Goal: Information Seeking & Learning: Learn about a topic

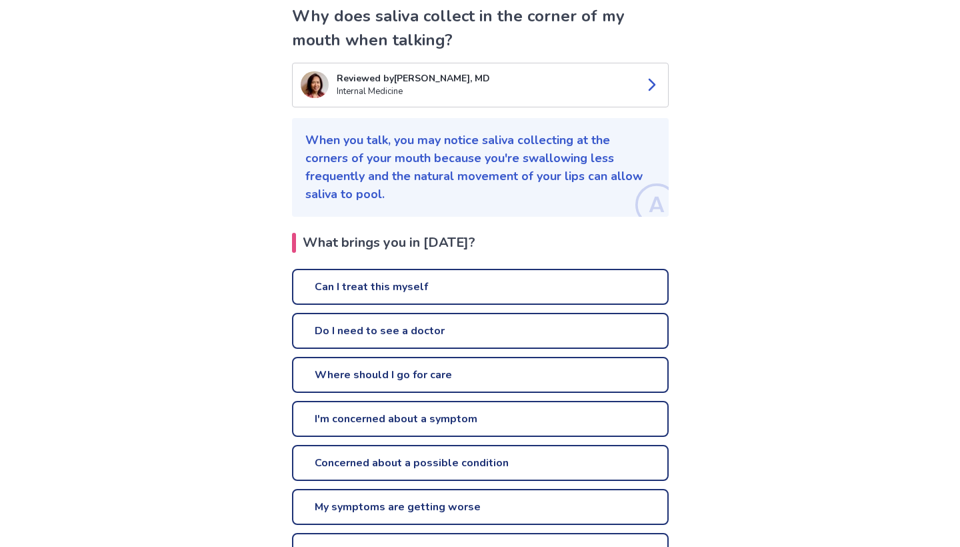
scroll to position [109, 0]
click at [460, 270] on link "Can I treat this myself" at bounding box center [480, 287] width 377 height 36
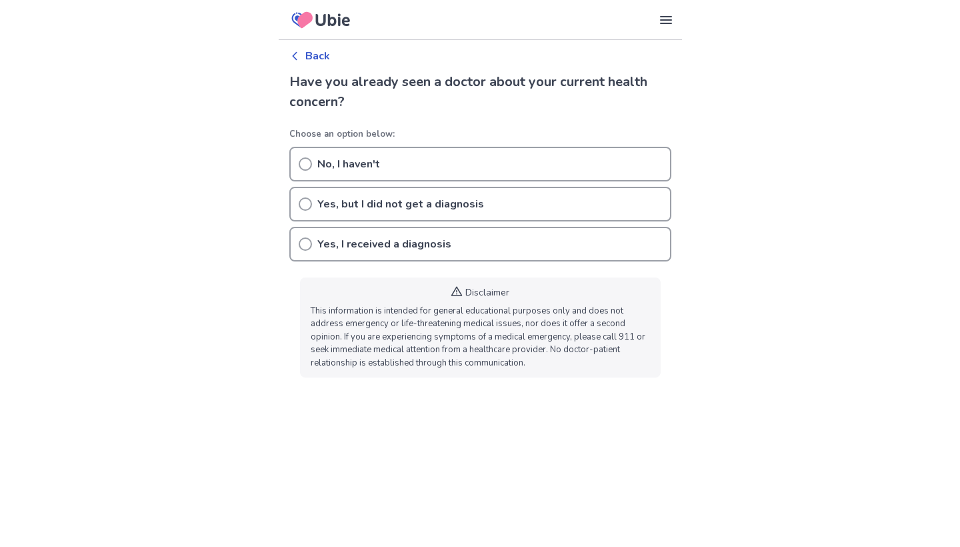
click at [385, 166] on div "No, I haven't" at bounding box center [480, 164] width 382 height 35
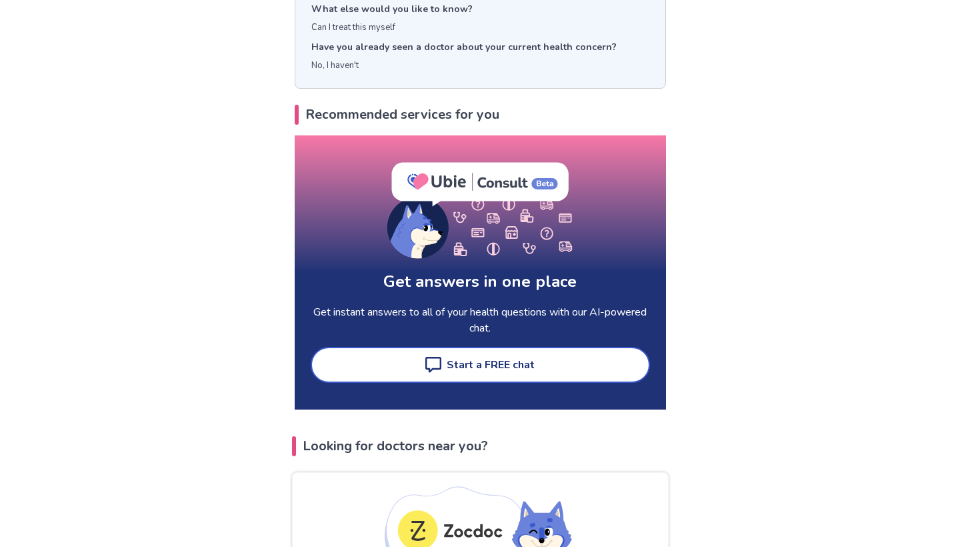
scroll to position [166, 0]
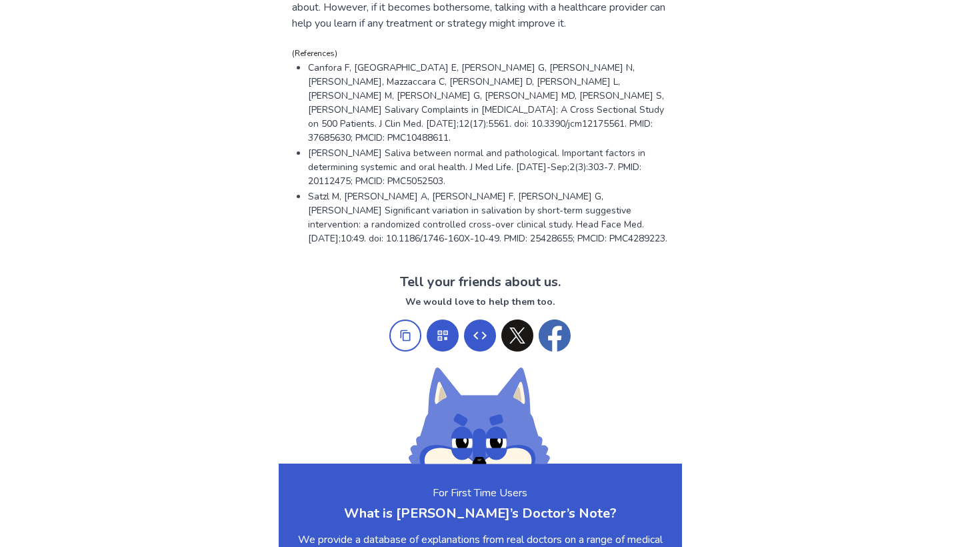
scroll to position [986, 0]
